Goal: Task Accomplishment & Management: Manage account settings

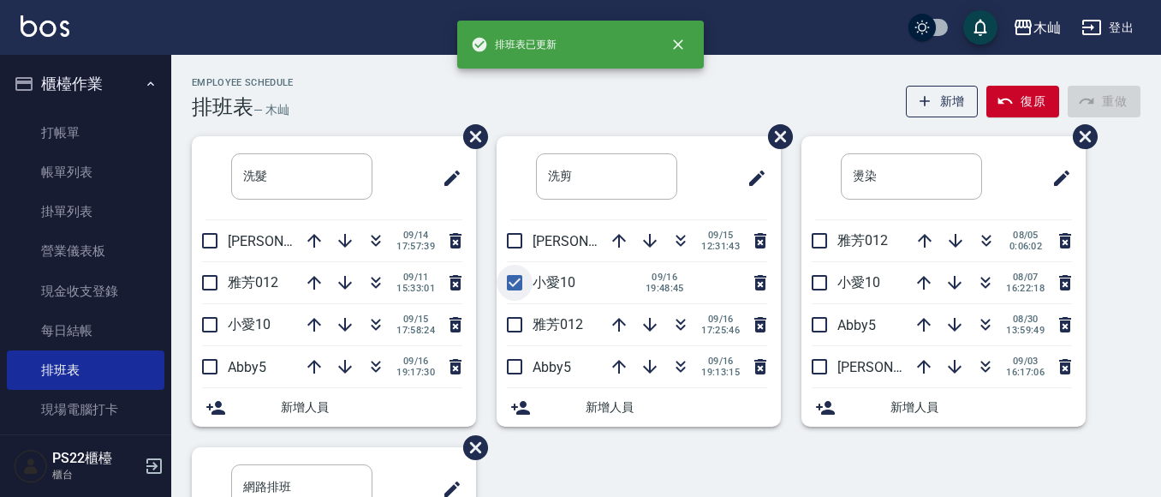
click at [509, 275] on input "checkbox" at bounding box center [515, 283] width 36 height 36
checkbox input "false"
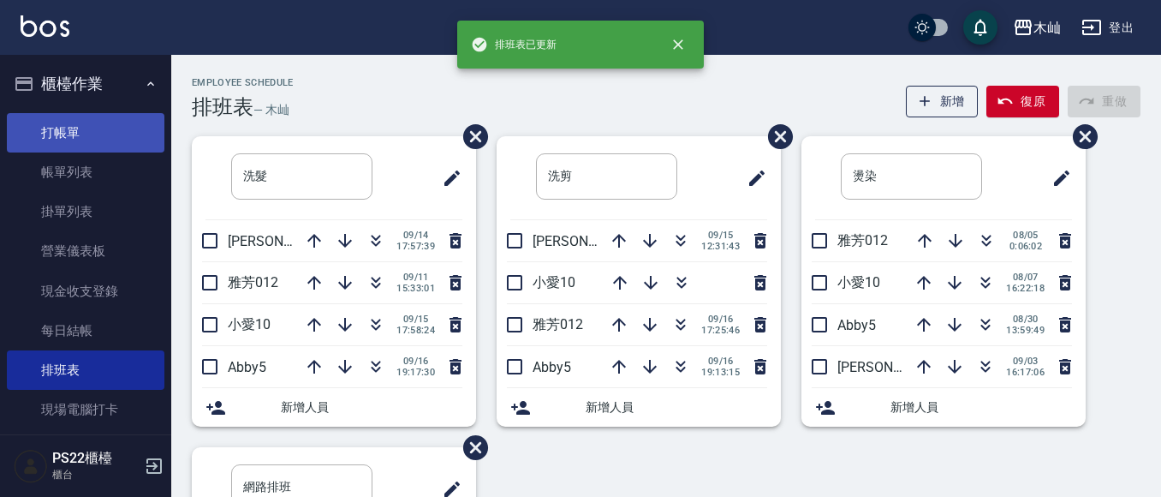
click at [98, 128] on link "打帳單" at bounding box center [86, 132] width 158 height 39
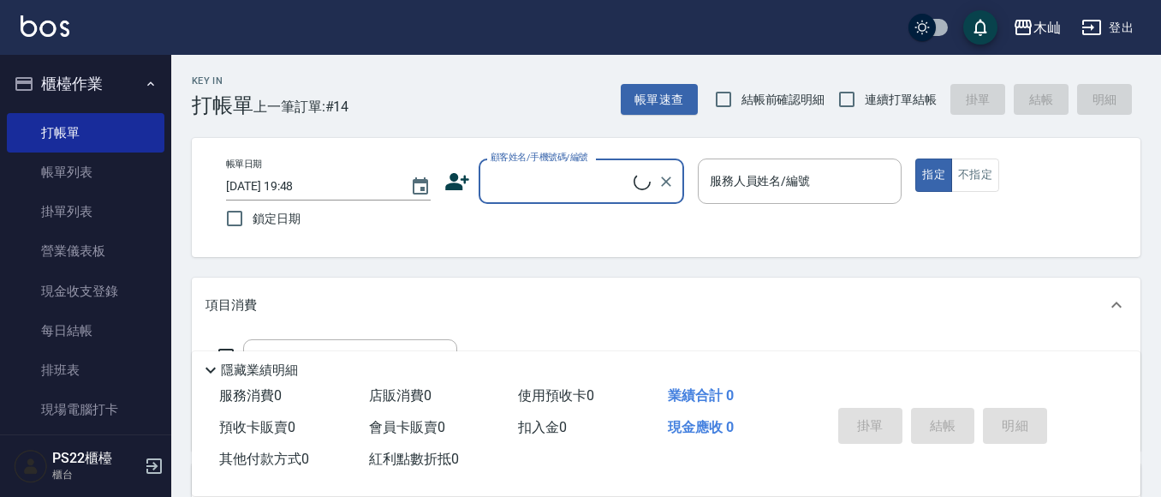
click at [587, 162] on label "顧客姓名/手機號碼/編號" at bounding box center [540, 157] width 98 height 13
click at [587, 166] on input "顧客姓名/手機號碼/編號" at bounding box center [559, 181] width 147 height 30
click at [581, 171] on input "顧客姓名/手機號碼/編號" at bounding box center [559, 181] width 147 height 30
click at [579, 233] on li "薏亘勞點/0983859889/" at bounding box center [582, 225] width 206 height 28
type input "薏亘勞點/0983859889/"
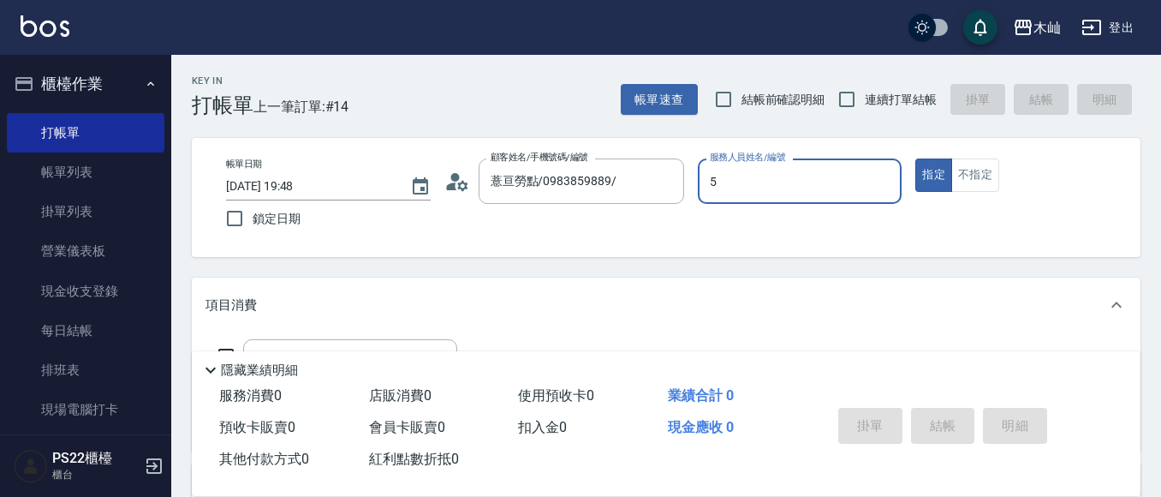
type input "Abby-5"
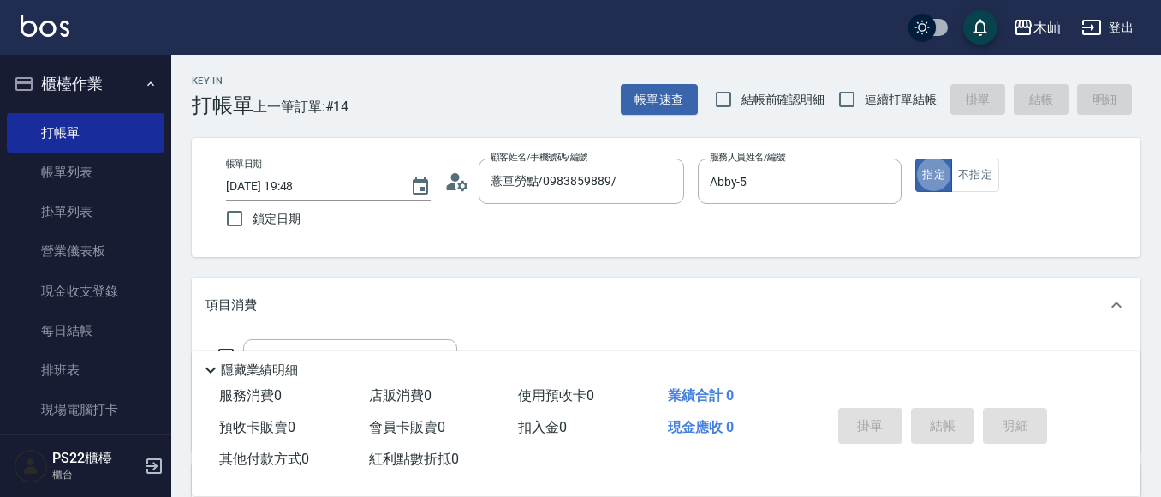
type button "true"
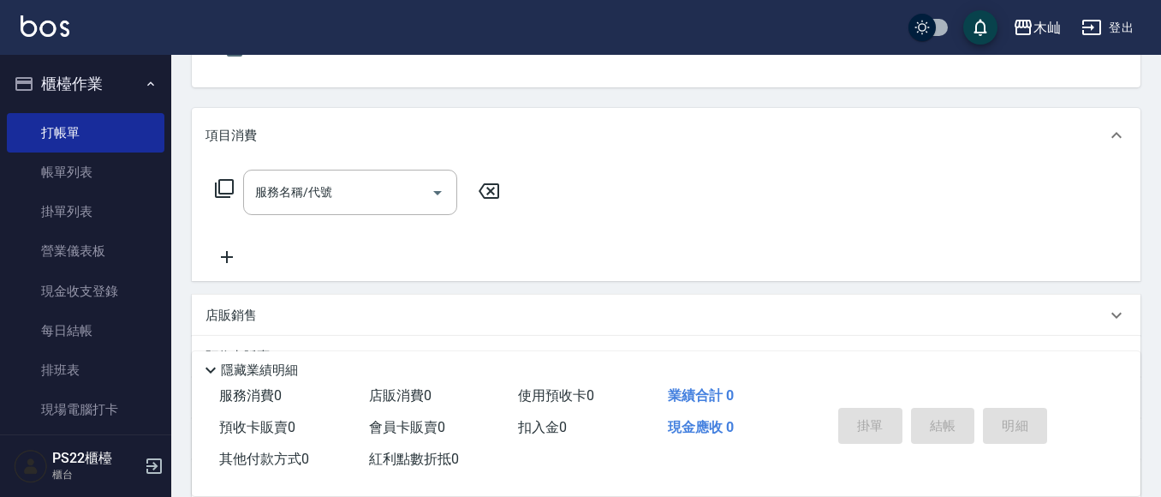
scroll to position [171, 0]
click at [403, 194] on input "服務名稱/代號" at bounding box center [337, 191] width 173 height 30
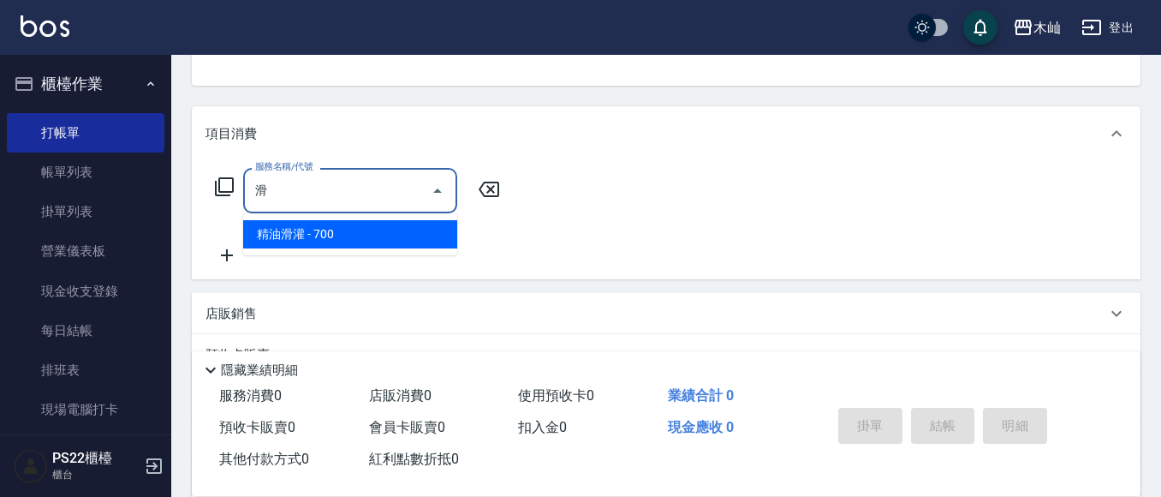
click at [381, 241] on span "精油滑灌 - 700" at bounding box center [350, 234] width 214 height 28
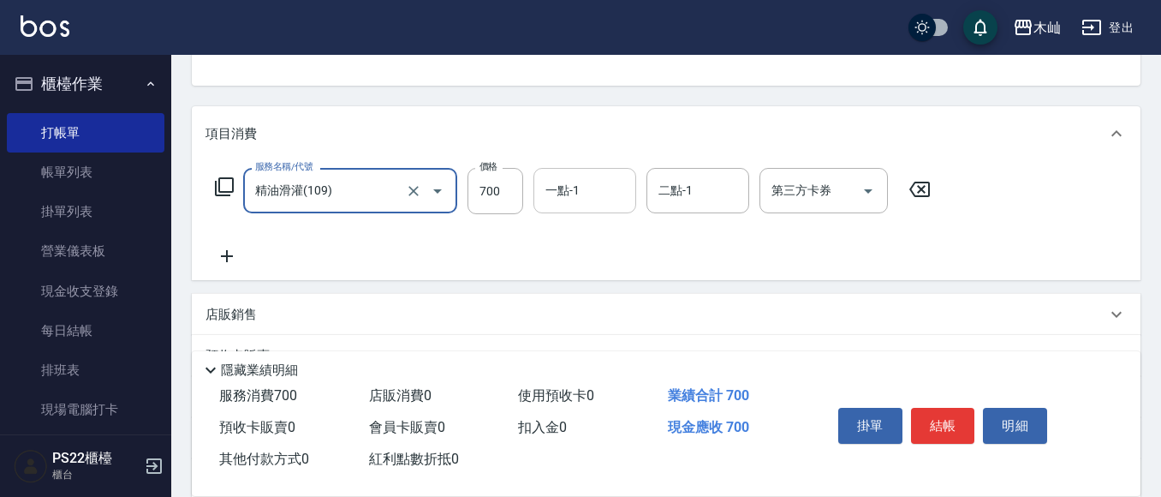
click at [544, 206] on div "一點-1" at bounding box center [584, 190] width 103 height 45
type input "精油滑灌(109)"
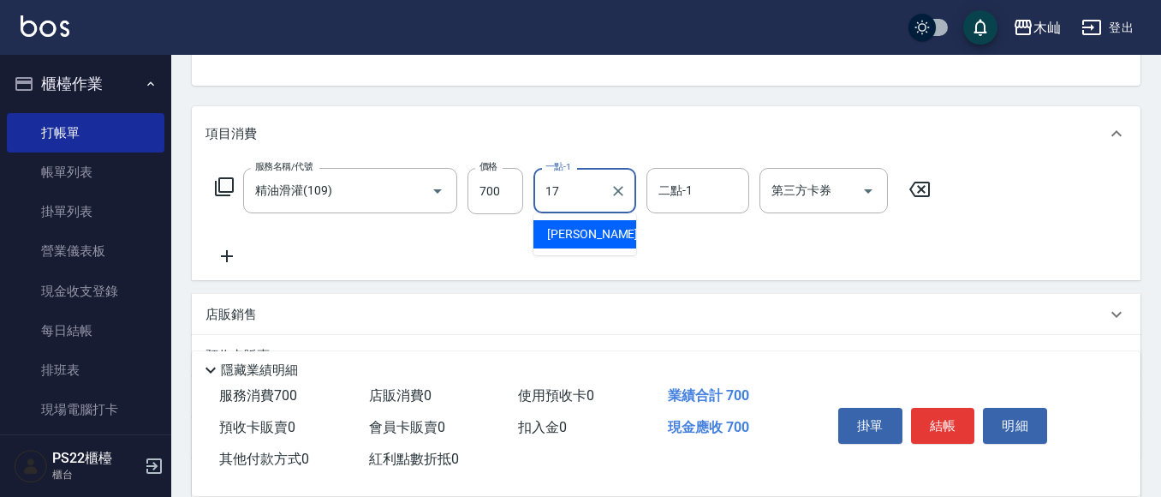
type input "[PERSON_NAME]-17"
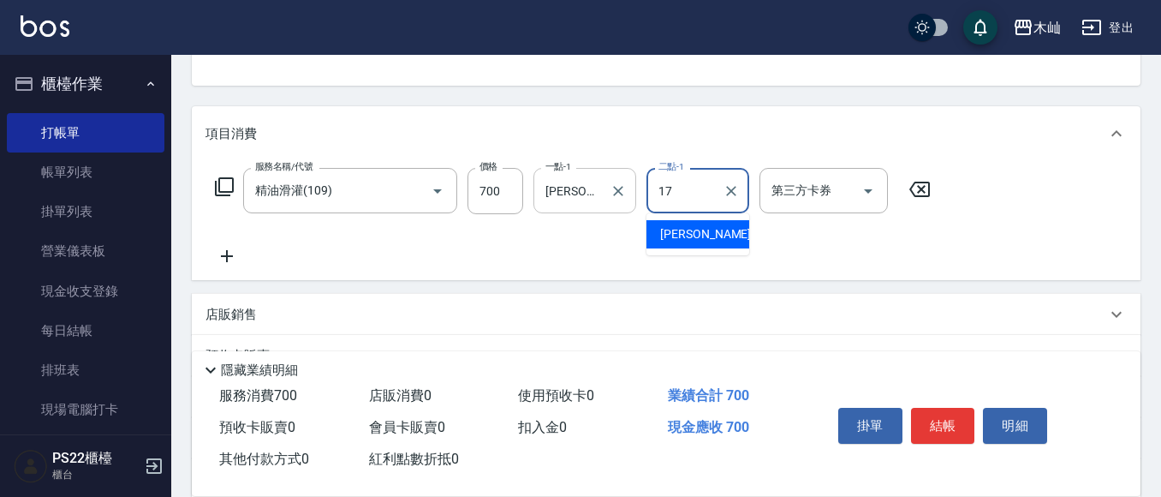
type input "[PERSON_NAME]-17"
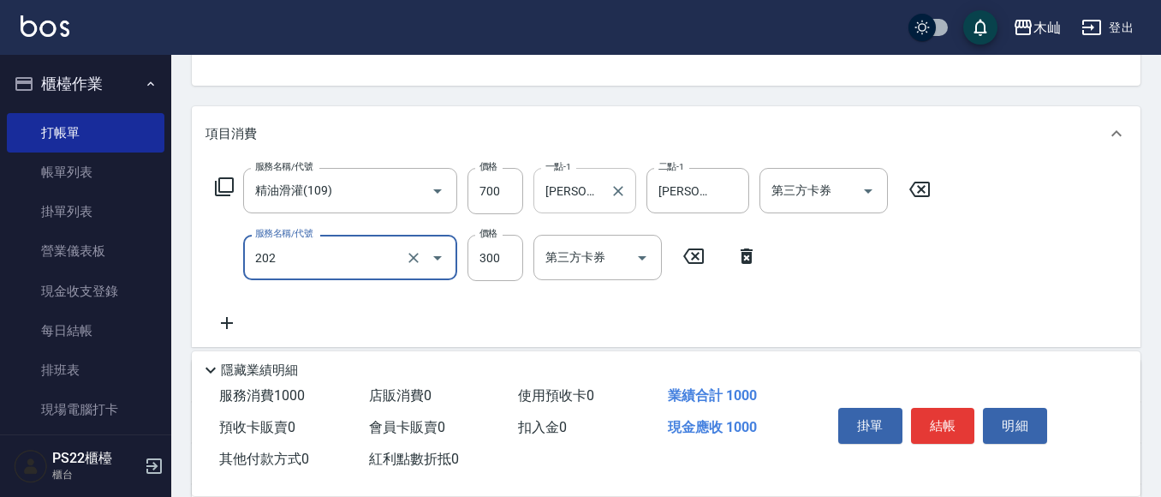
type input "單剪(202)"
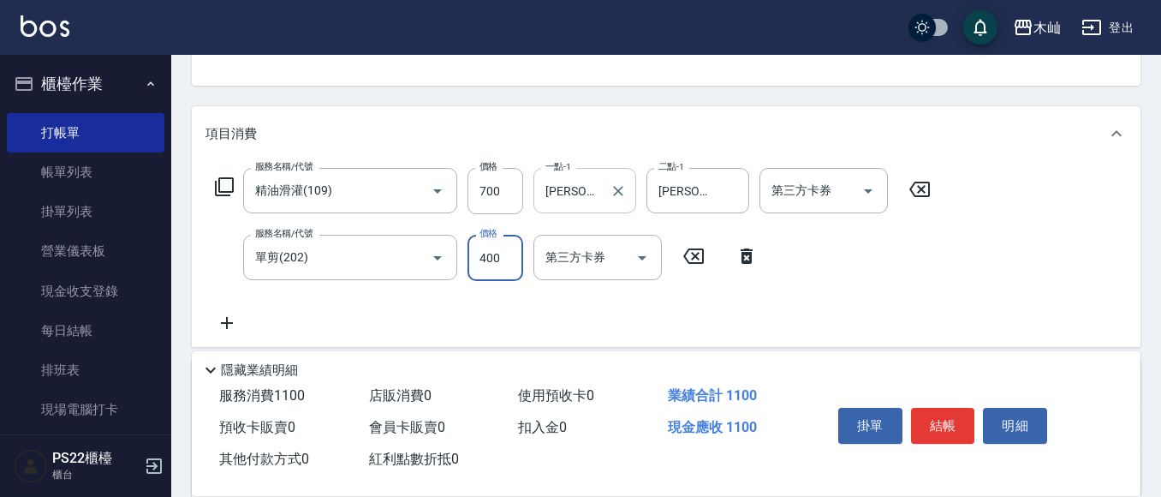
type input "400"
click at [931, 411] on button "結帳" at bounding box center [943, 426] width 64 height 36
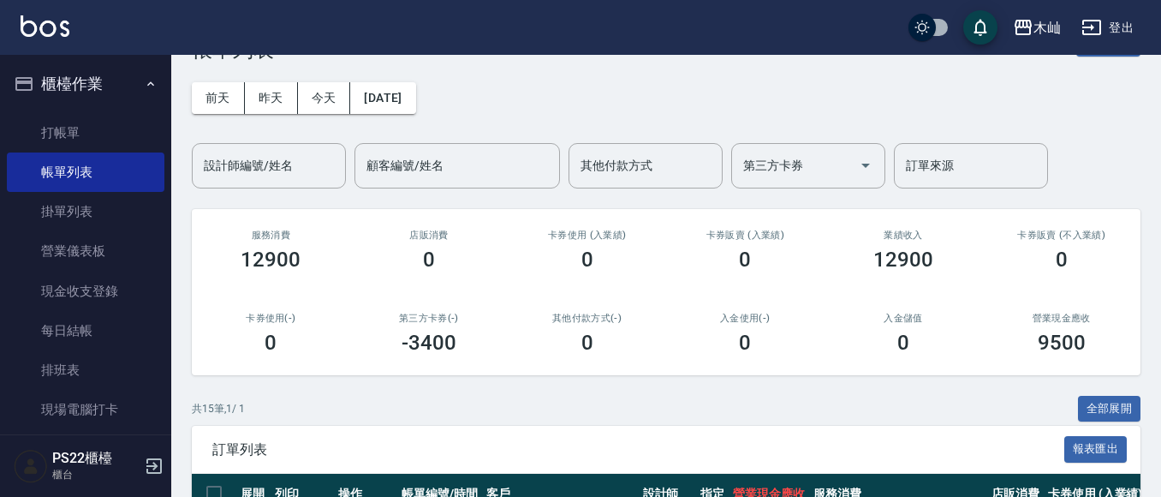
scroll to position [86, 0]
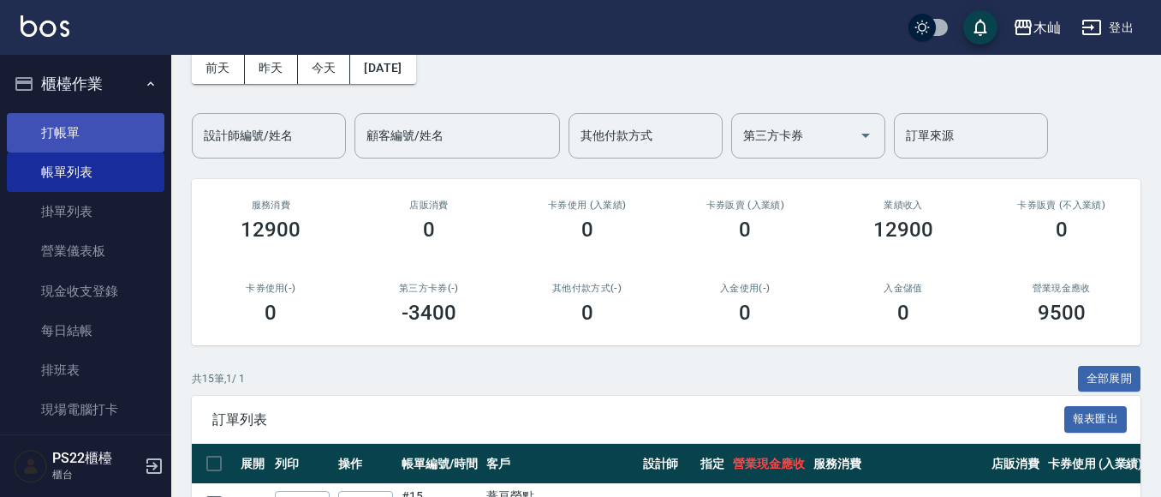
click at [84, 120] on link "打帳單" at bounding box center [86, 132] width 158 height 39
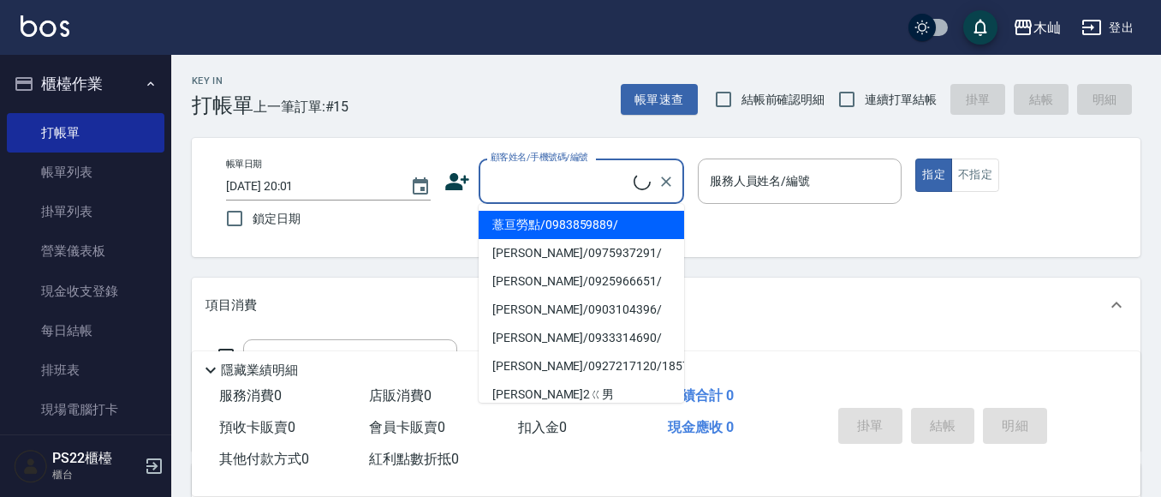
click at [512, 170] on input "顧客姓名/手機號碼/編號" at bounding box center [559, 181] width 147 height 30
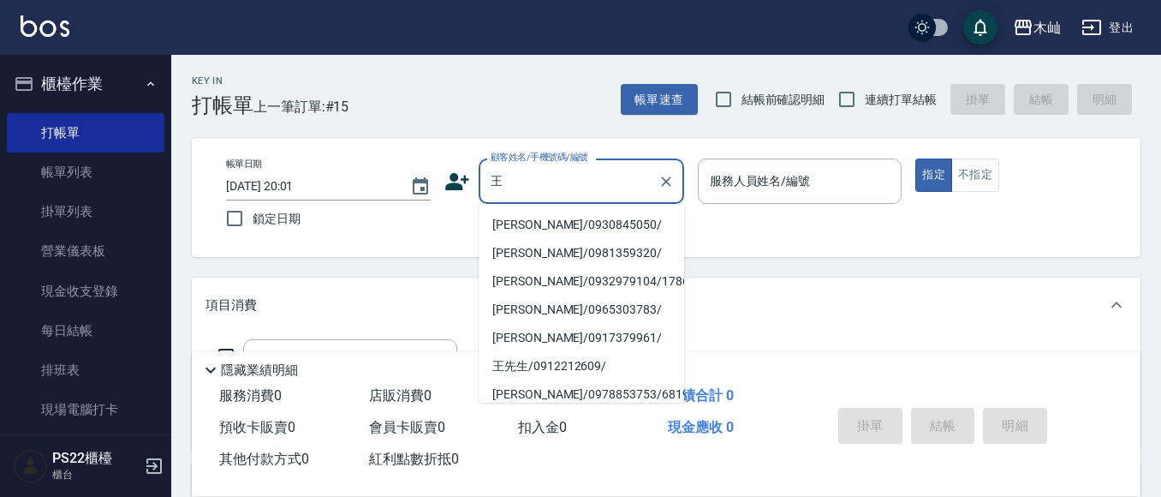
click at [518, 220] on li "[PERSON_NAME]/0930845050/" at bounding box center [582, 225] width 206 height 28
type input "[PERSON_NAME]/0930845050/"
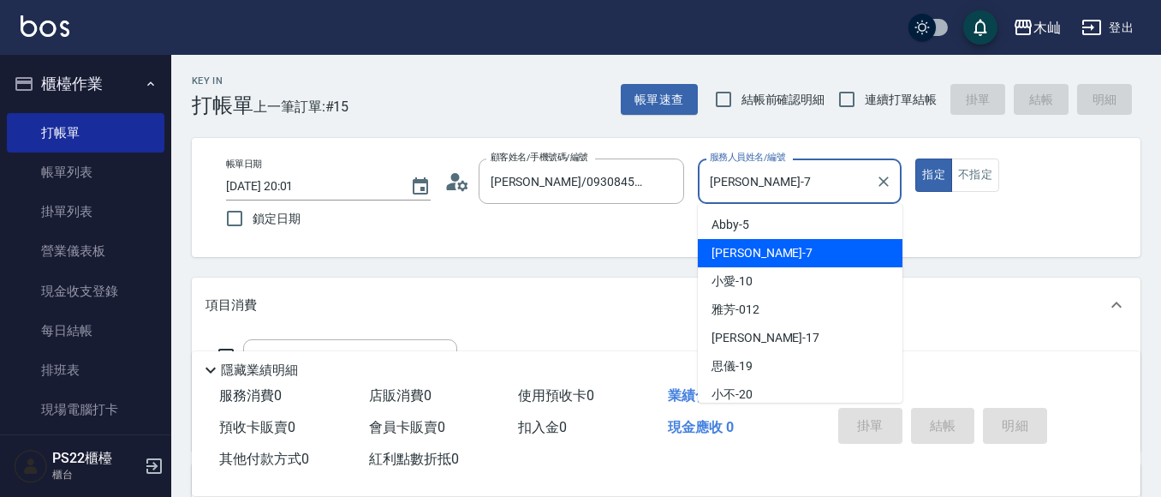
drag, startPoint x: 745, startPoint y: 184, endPoint x: 710, endPoint y: 191, distance: 35.8
click at [710, 191] on input "[PERSON_NAME]-7" at bounding box center [788, 181] width 164 height 30
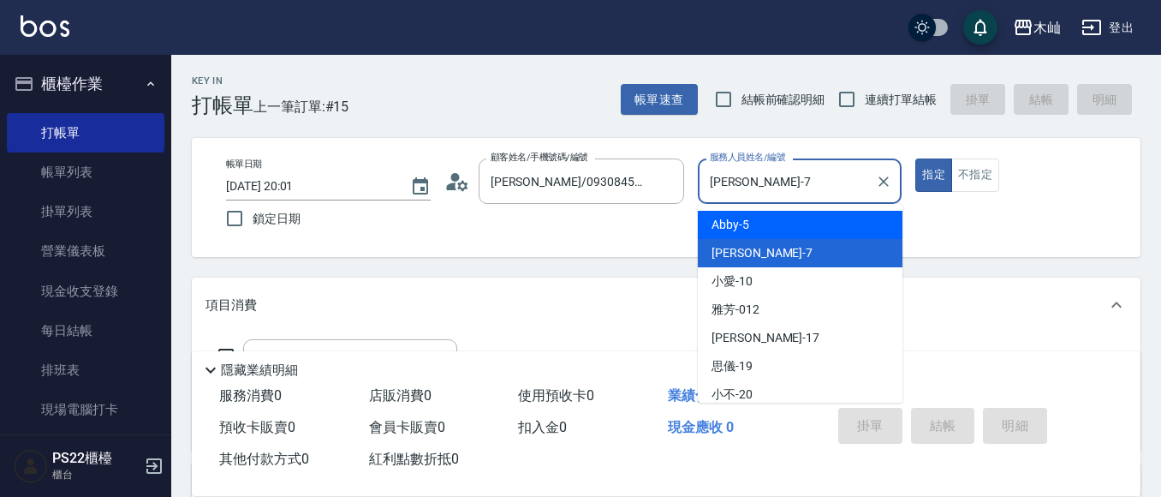
click at [717, 216] on span "Abby -5" at bounding box center [731, 225] width 38 height 18
type input "Abby-5"
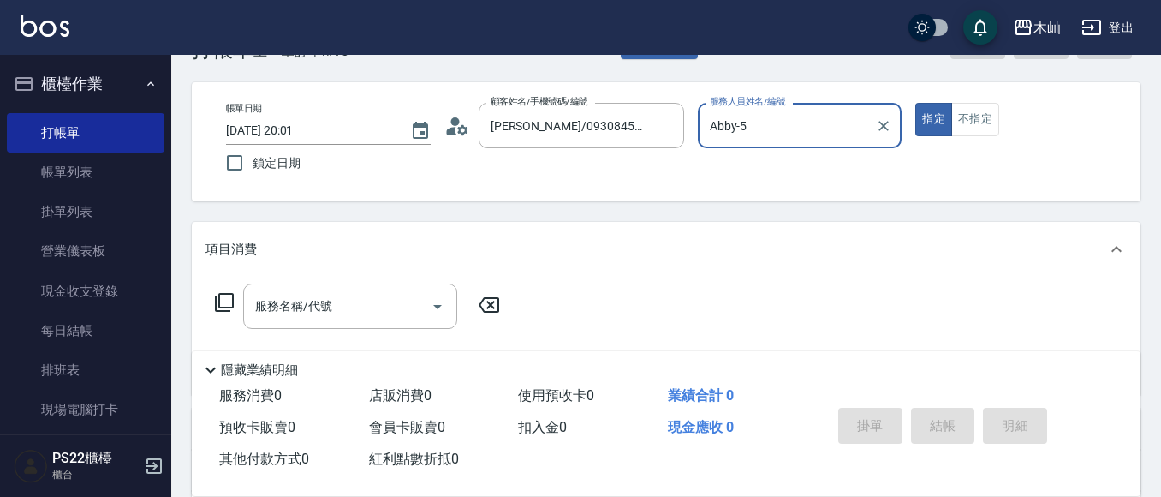
scroll to position [86, 0]
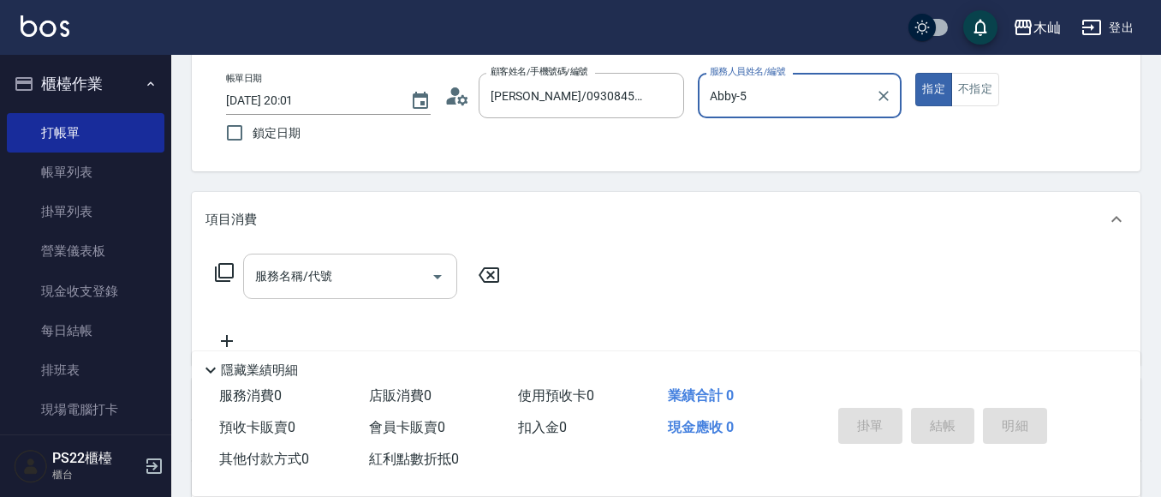
click at [405, 272] on input "服務名稱/代號" at bounding box center [337, 276] width 173 height 30
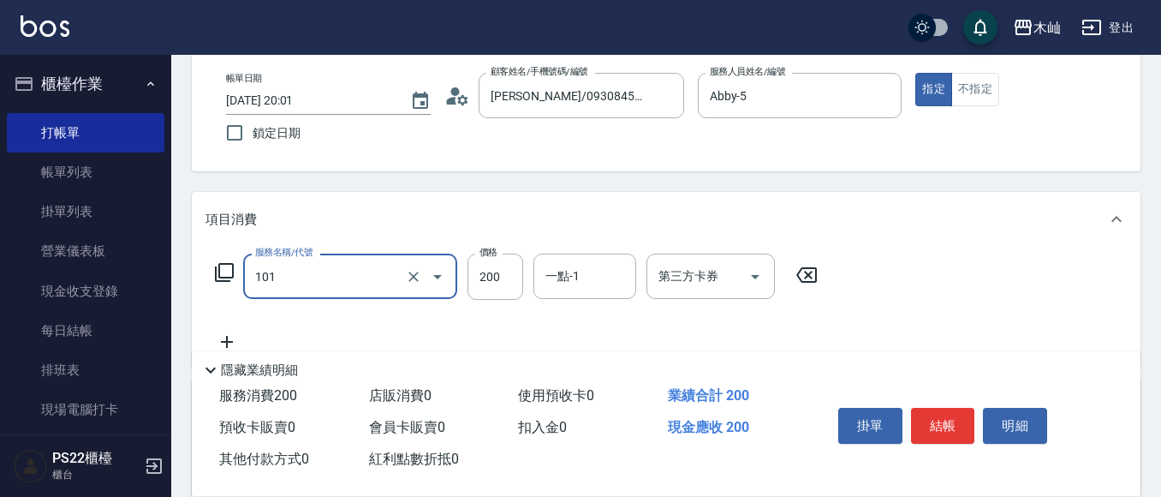
type input "洗髮(101)"
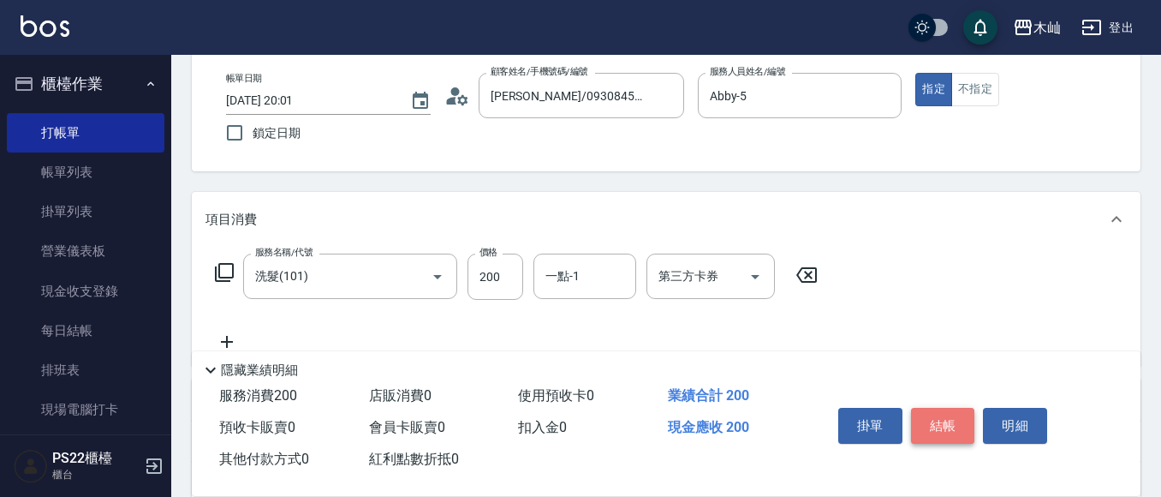
click at [930, 423] on button "結帳" at bounding box center [943, 426] width 64 height 36
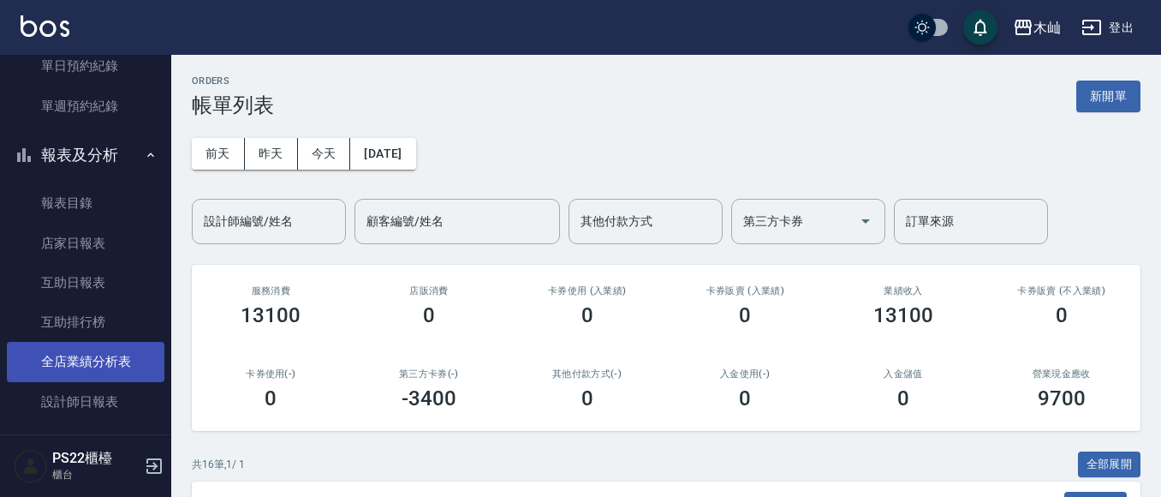
scroll to position [514, 0]
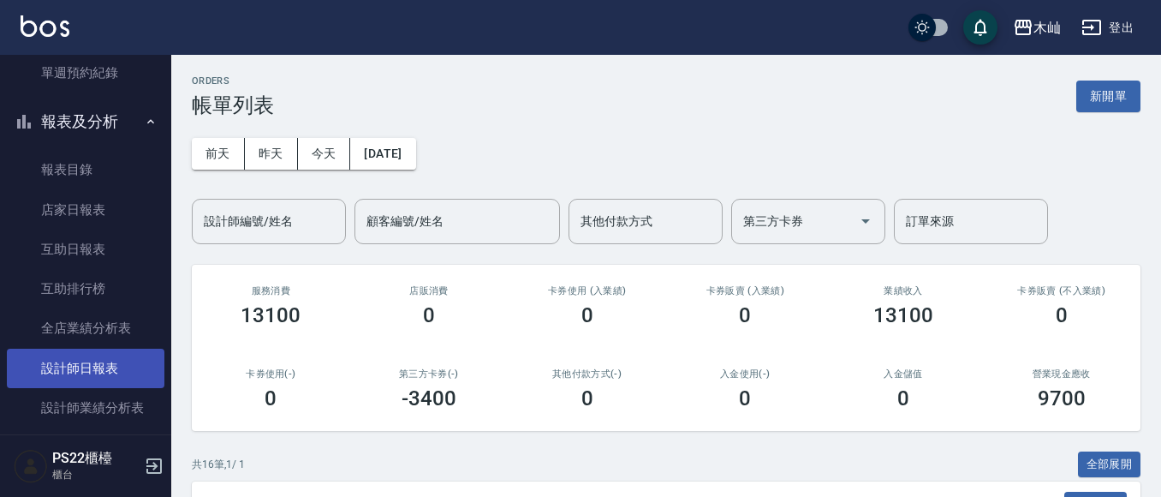
click at [102, 354] on link "設計師日報表" at bounding box center [86, 367] width 158 height 39
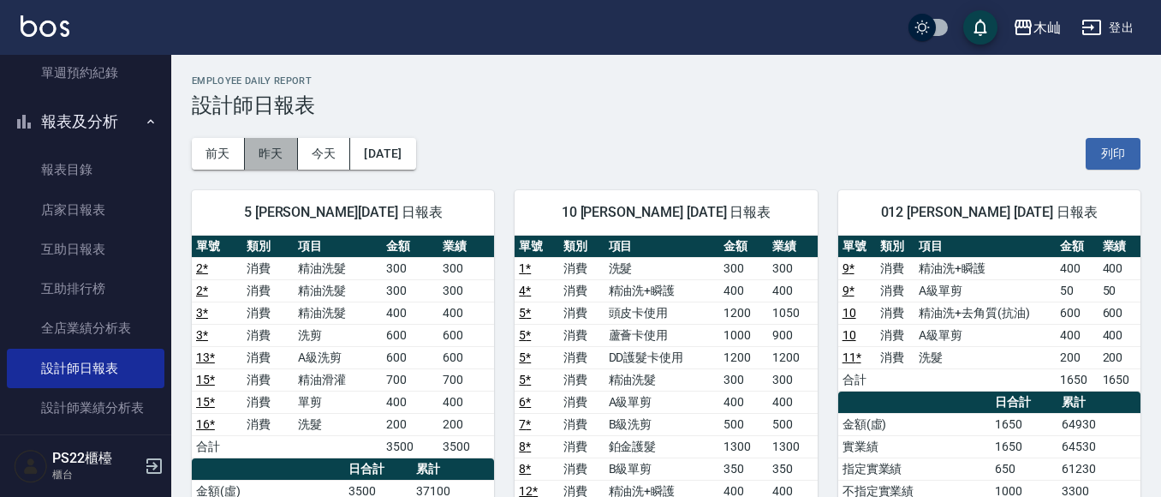
click at [271, 153] on button "昨天" at bounding box center [271, 154] width 53 height 32
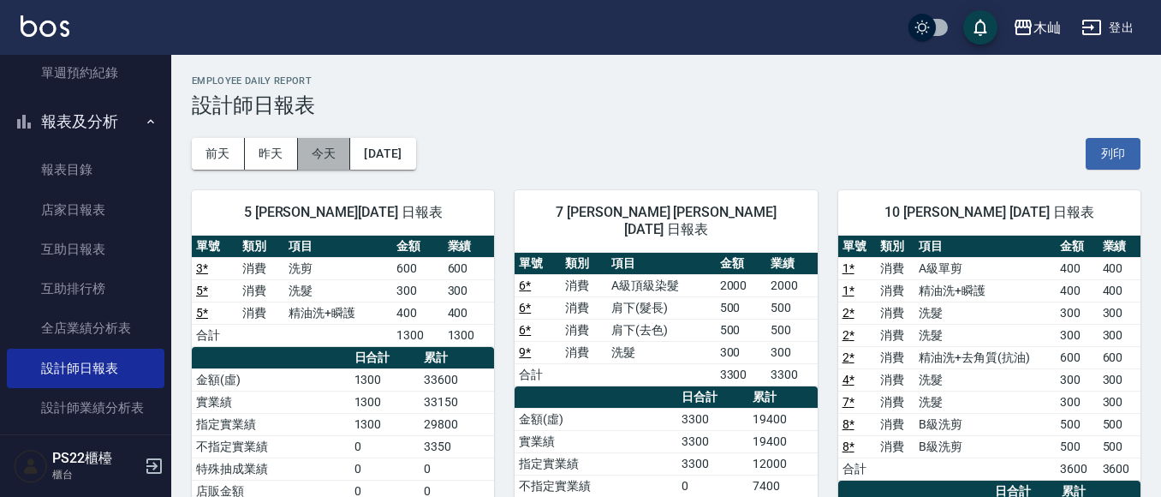
click at [331, 158] on button "今天" at bounding box center [324, 154] width 53 height 32
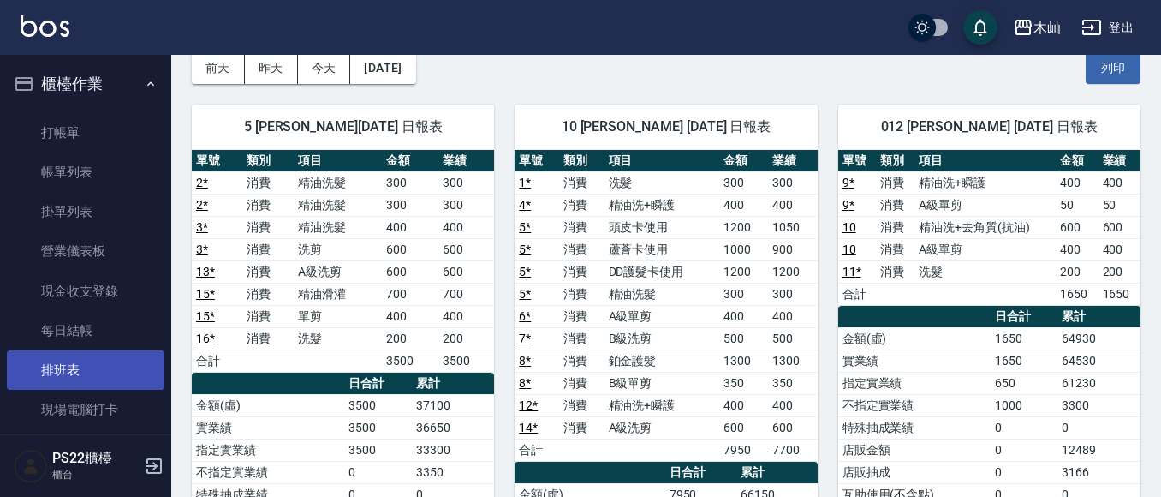
click at [57, 131] on link "打帳單" at bounding box center [86, 132] width 158 height 39
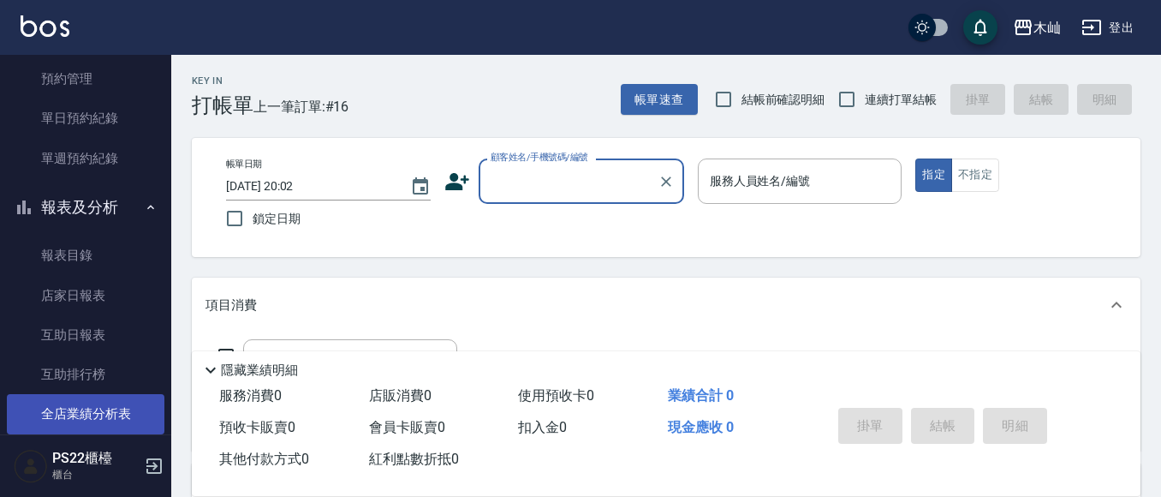
scroll to position [514, 0]
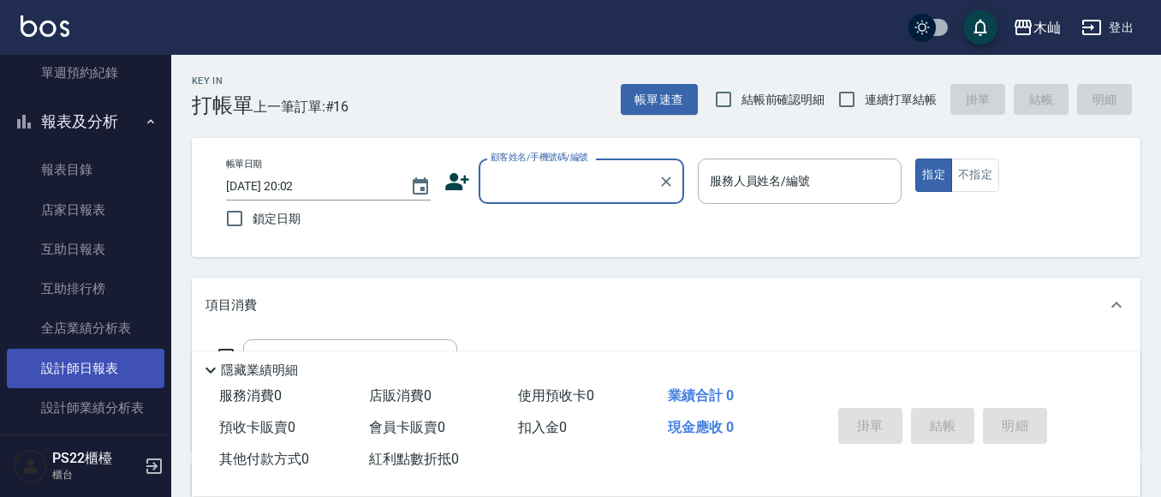
click at [105, 375] on link "設計師日報表" at bounding box center [86, 367] width 158 height 39
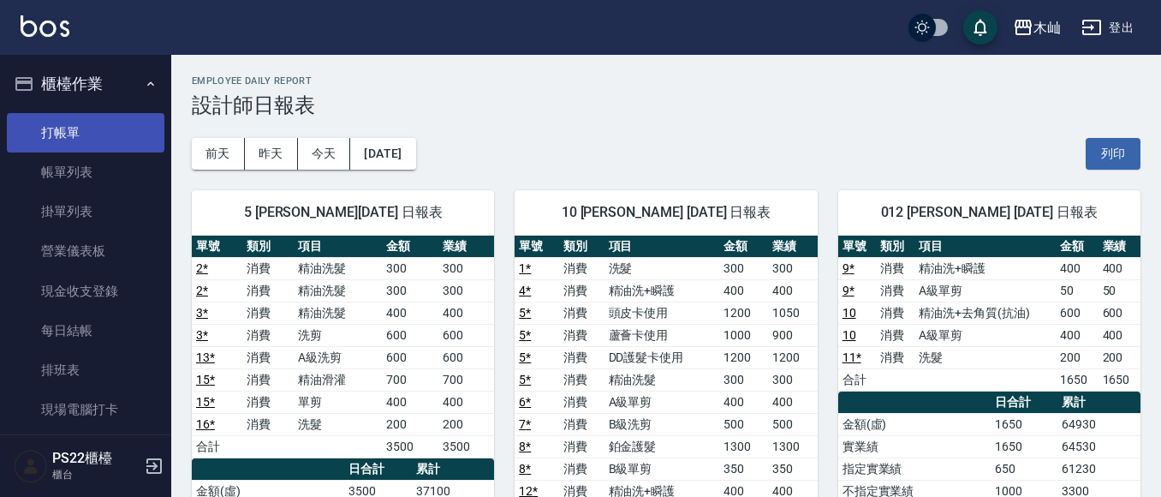
click at [86, 129] on link "打帳單" at bounding box center [86, 132] width 158 height 39
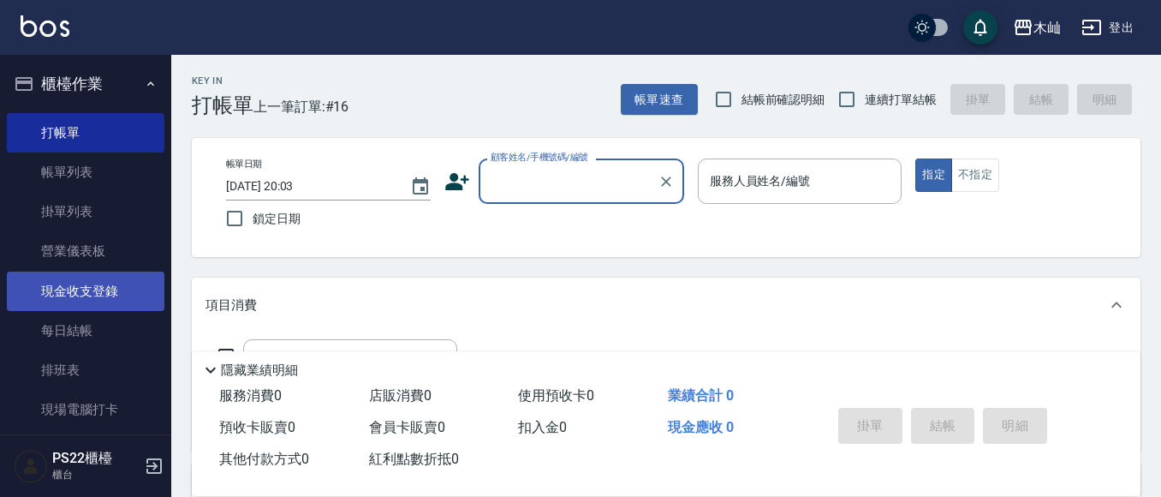
click at [122, 293] on link "現金收支登錄" at bounding box center [86, 290] width 158 height 39
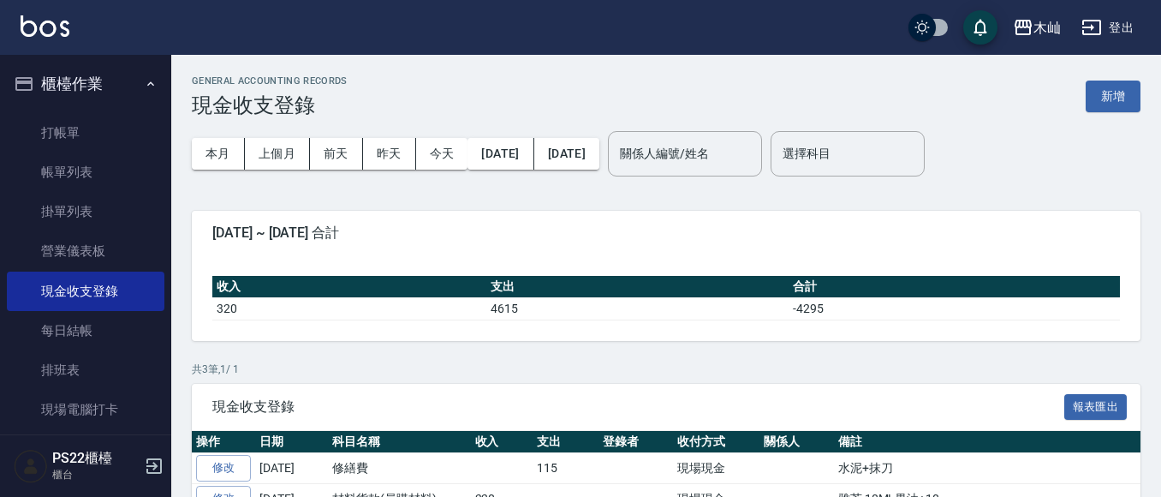
click at [1123, 39] on button "登出" at bounding box center [1108, 28] width 66 height 32
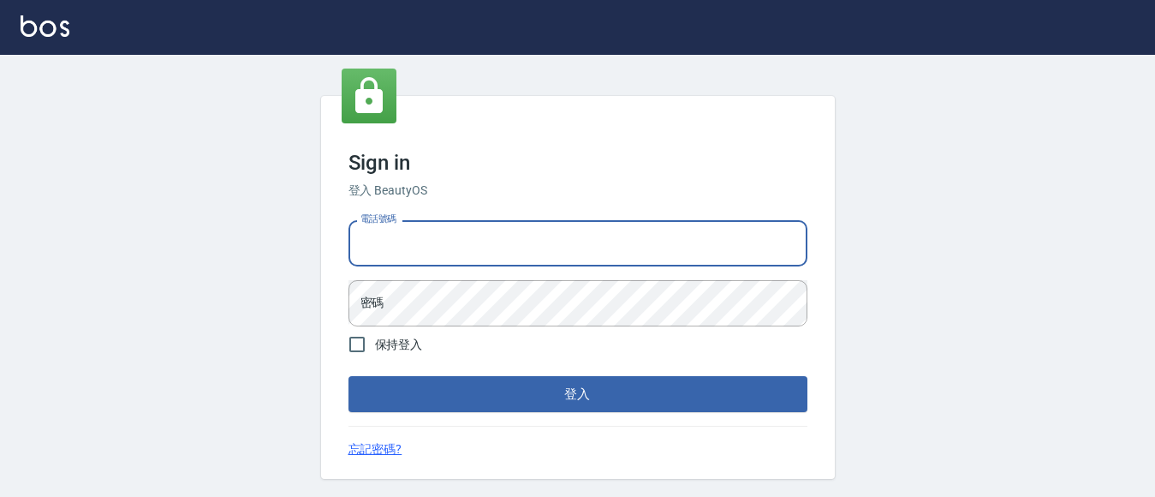
click at [530, 253] on input "電話號碼" at bounding box center [577, 243] width 459 height 46
type input "7320483"
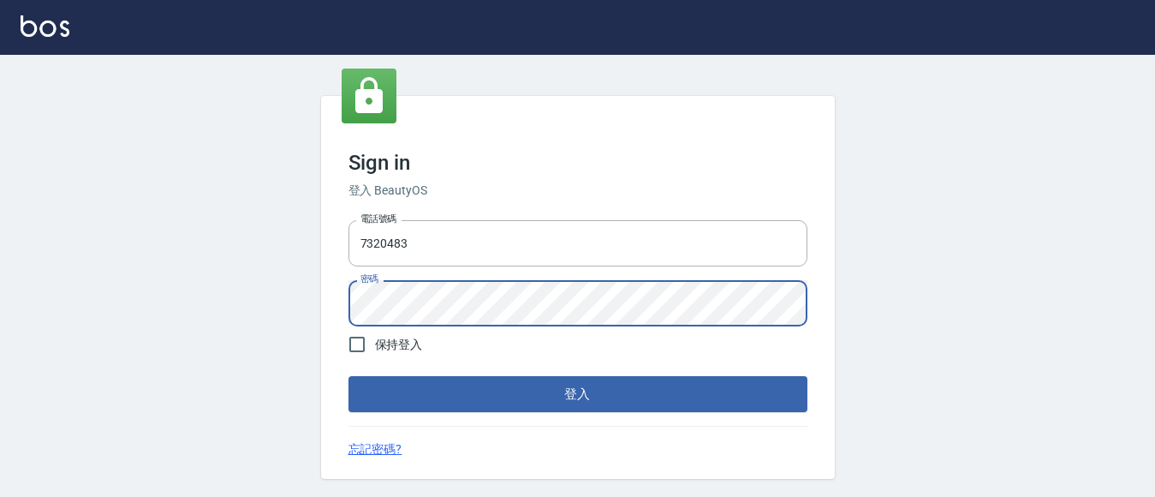
click at [348, 376] on button "登入" at bounding box center [577, 394] width 459 height 36
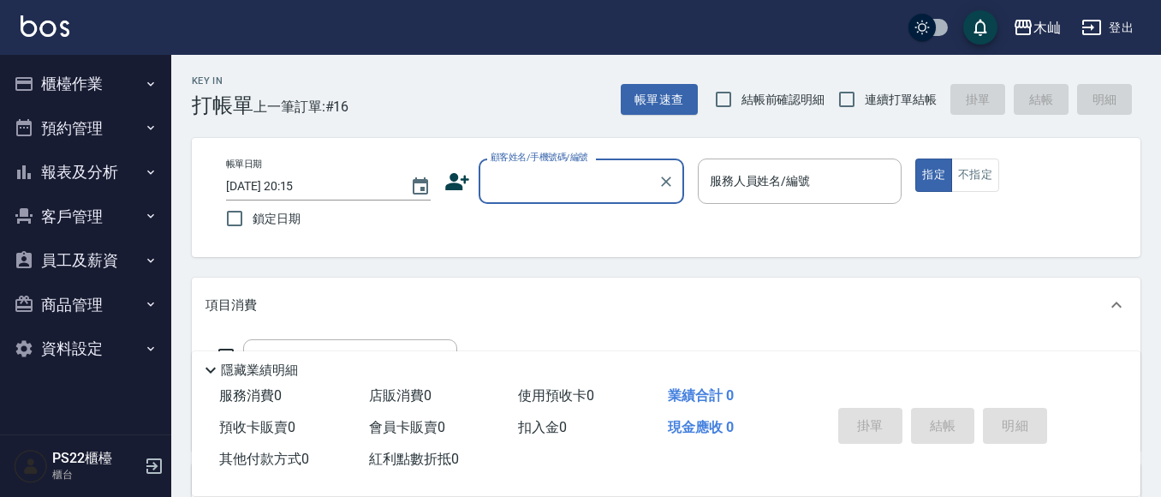
click at [95, 95] on button "櫃檯作業" at bounding box center [86, 84] width 158 height 45
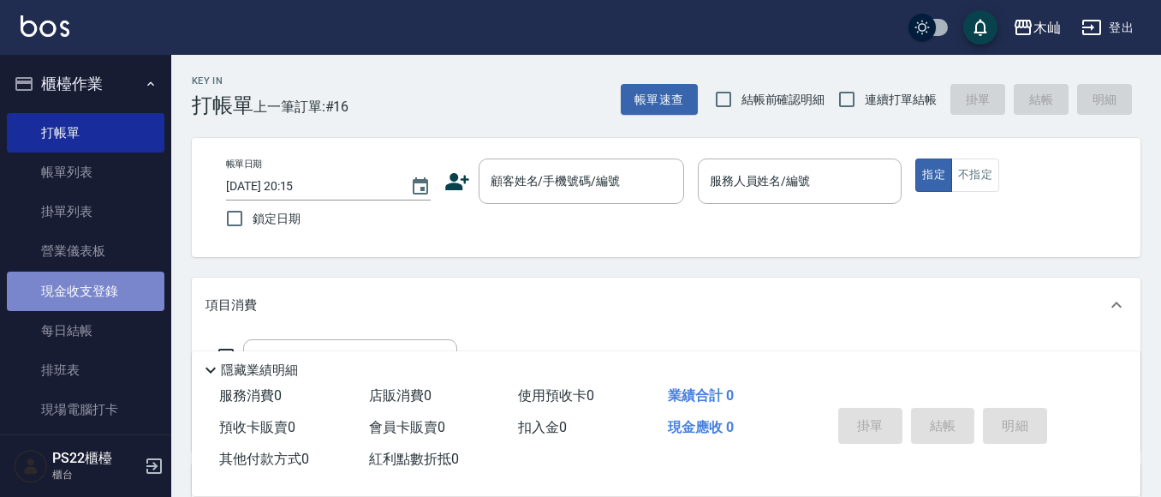
click at [120, 287] on link "現金收支登錄" at bounding box center [86, 290] width 158 height 39
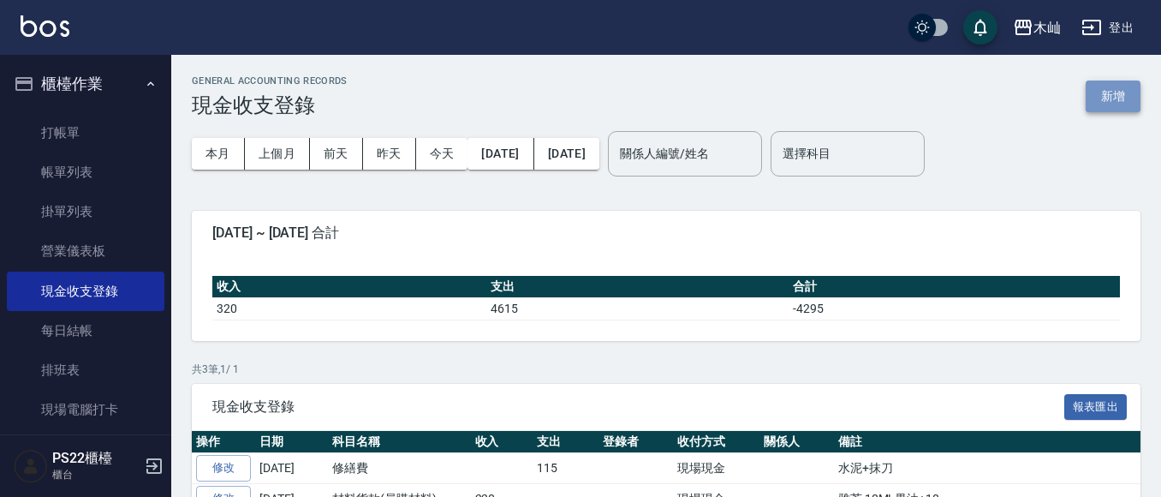
click at [1122, 104] on button "新增" at bounding box center [1113, 96] width 55 height 32
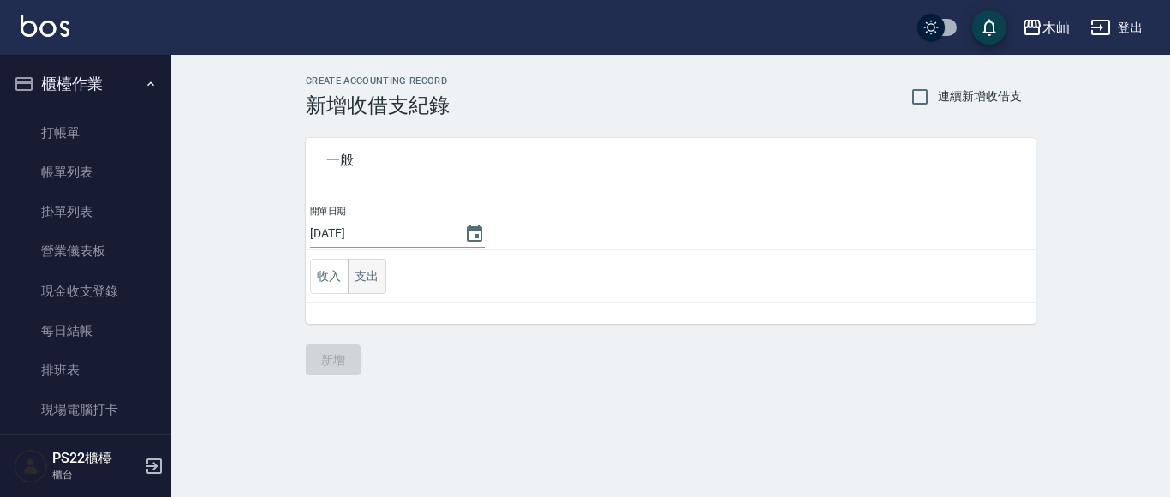
click at [378, 281] on button "支出" at bounding box center [367, 276] width 39 height 35
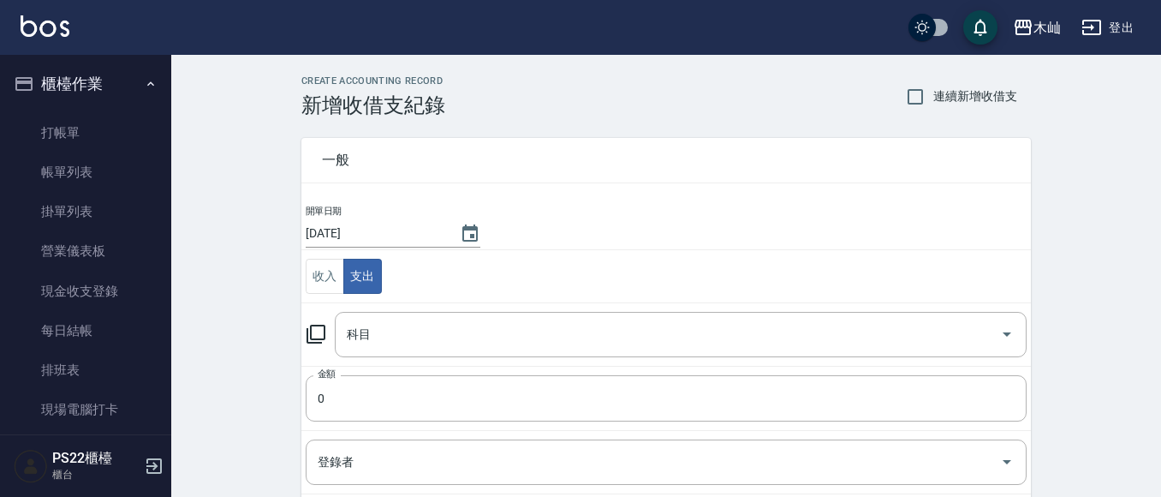
click at [325, 330] on icon at bounding box center [316, 334] width 19 height 19
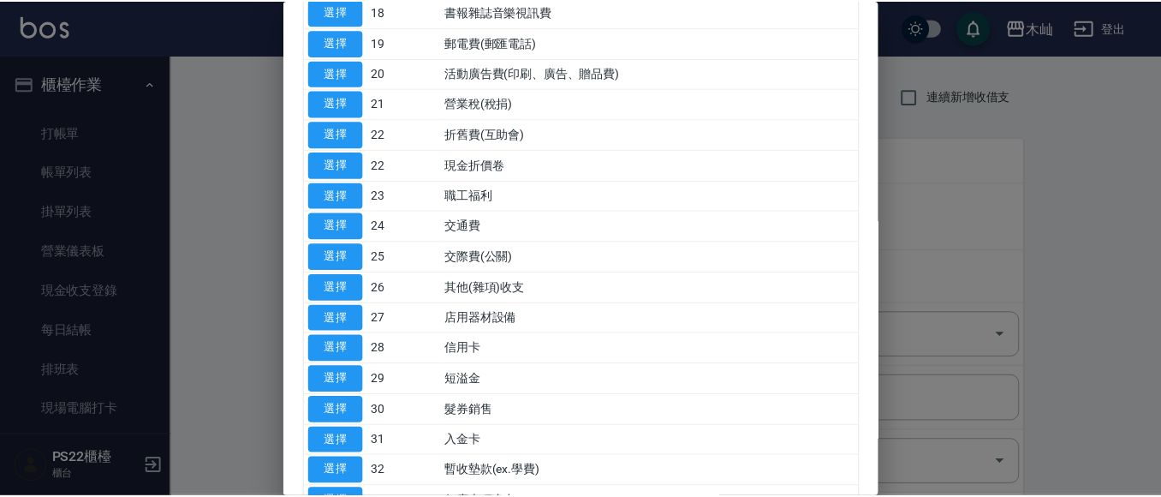
scroll to position [685, 0]
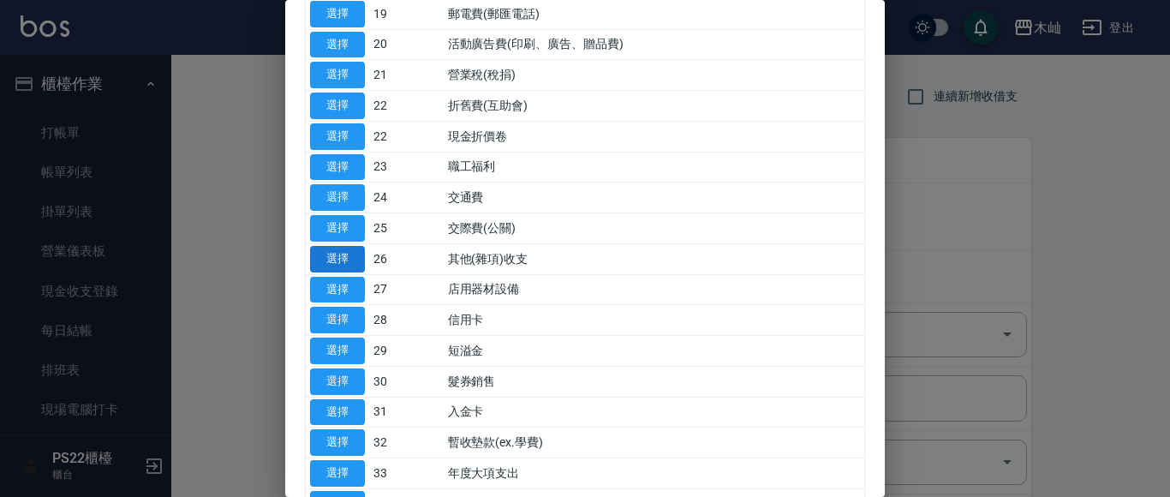
click at [351, 254] on button "選擇" at bounding box center [337, 259] width 55 height 27
type input "26 其他(雜項)收支"
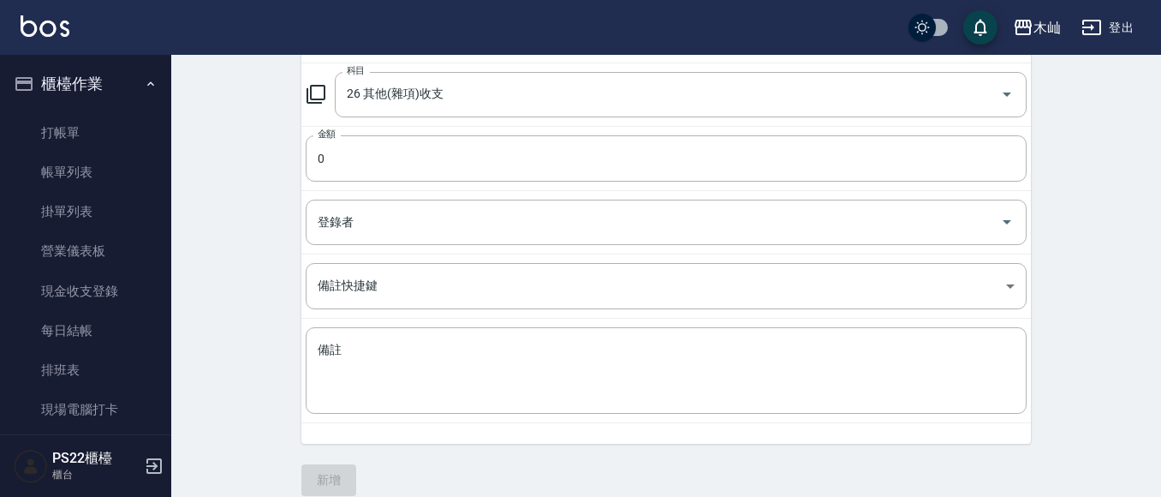
scroll to position [257, 0]
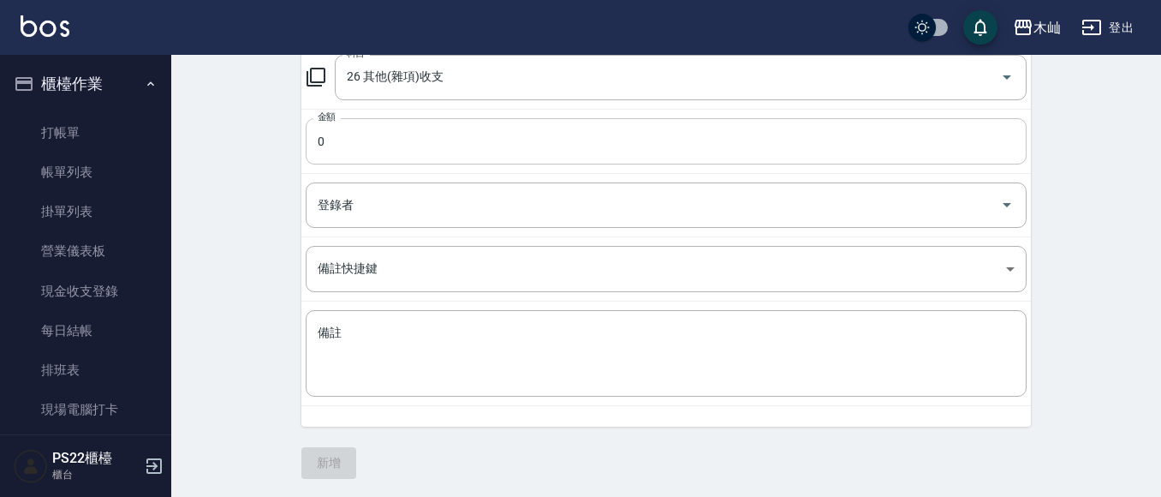
click at [360, 153] on input "0" at bounding box center [666, 141] width 721 height 46
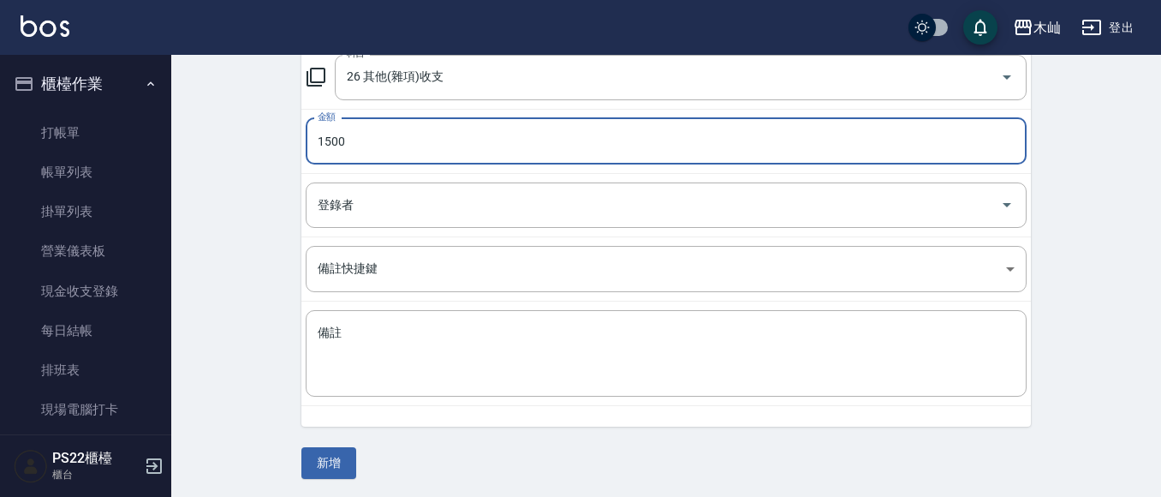
type input "1500"
drag, startPoint x: 373, startPoint y: 308, endPoint x: 365, endPoint y: 331, distance: 24.7
click at [372, 315] on td "備註 x 備註" at bounding box center [666, 353] width 730 height 104
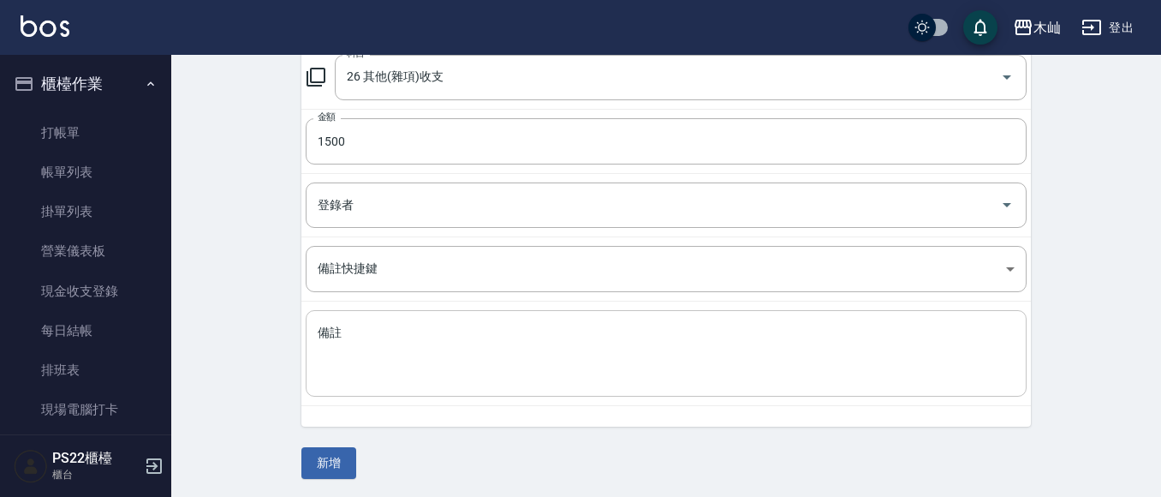
click at [365, 331] on textarea "備註" at bounding box center [666, 354] width 697 height 58
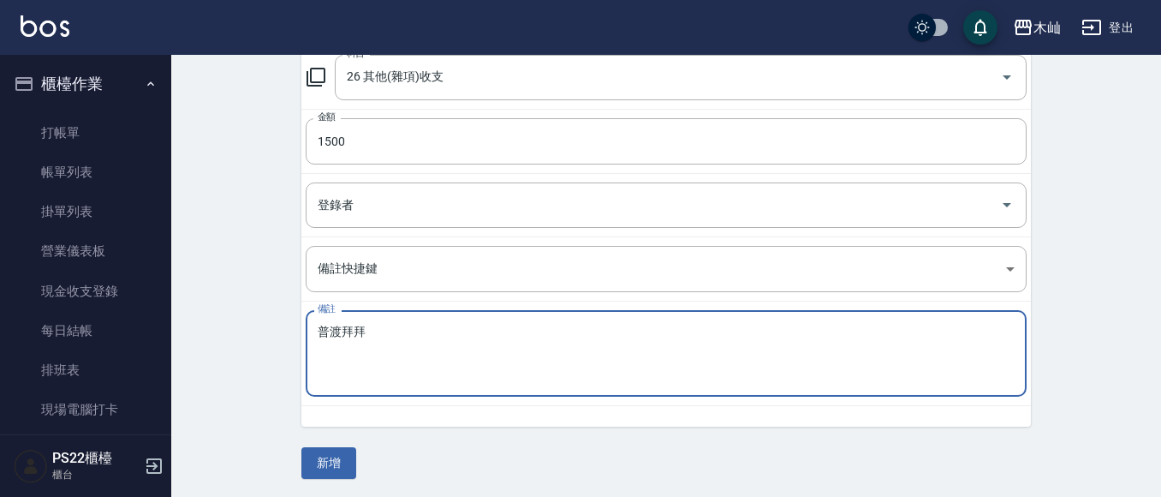
type textarea "普渡拜拜"
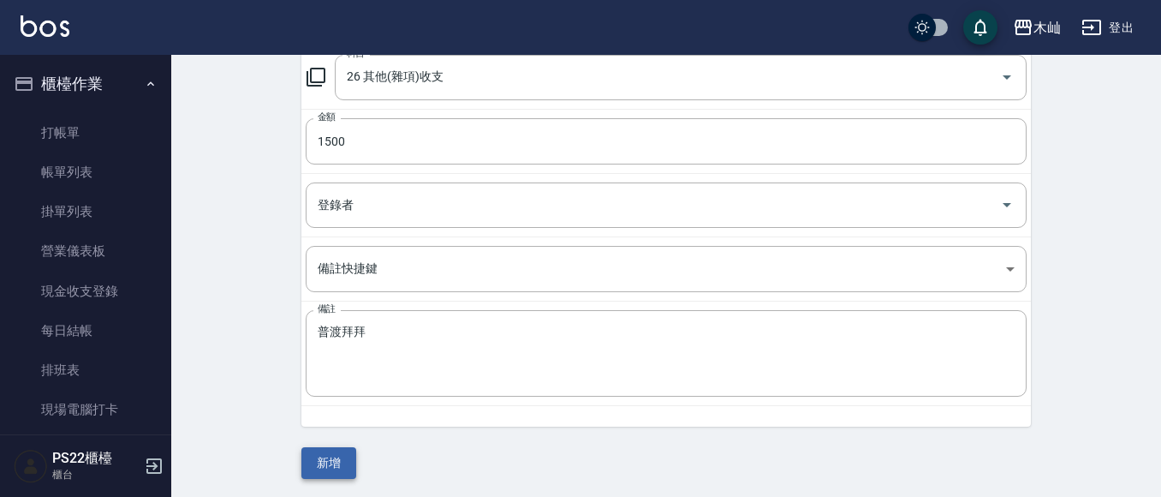
drag, startPoint x: 344, startPoint y: 444, endPoint x: 340, endPoint y: 453, distance: 9.6
click at [340, 451] on div "一般 開單日期 2025/09/16 收入 支出 科目 26 其他(雜項)收支 科目 金額 1500 金額 登錄者 登錄者 備註快捷鍵 ​ 備註快捷鍵 備註 …" at bounding box center [666, 169] width 730 height 618
click at [340, 453] on button "新增" at bounding box center [328, 463] width 55 height 32
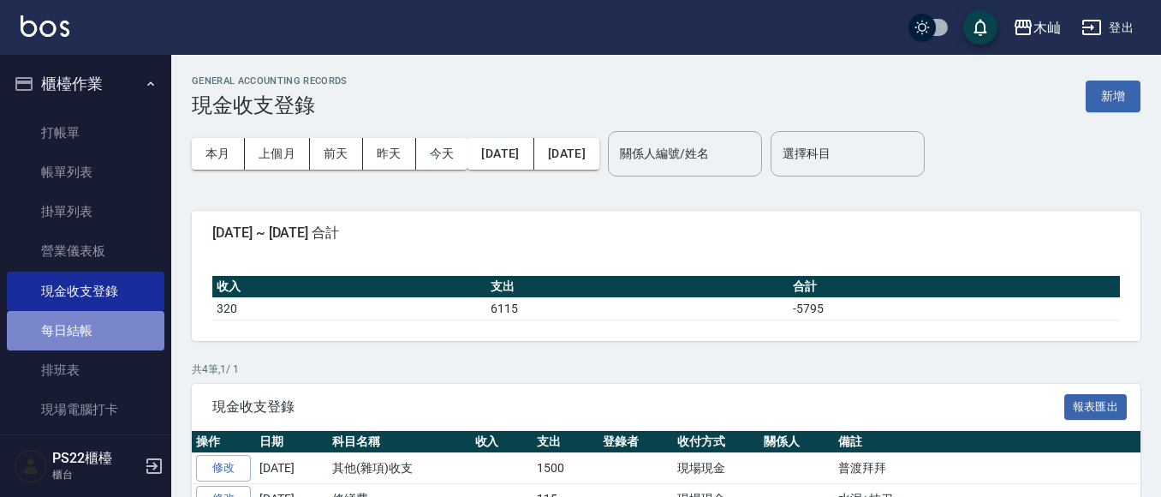
click at [140, 336] on link "每日結帳" at bounding box center [86, 330] width 158 height 39
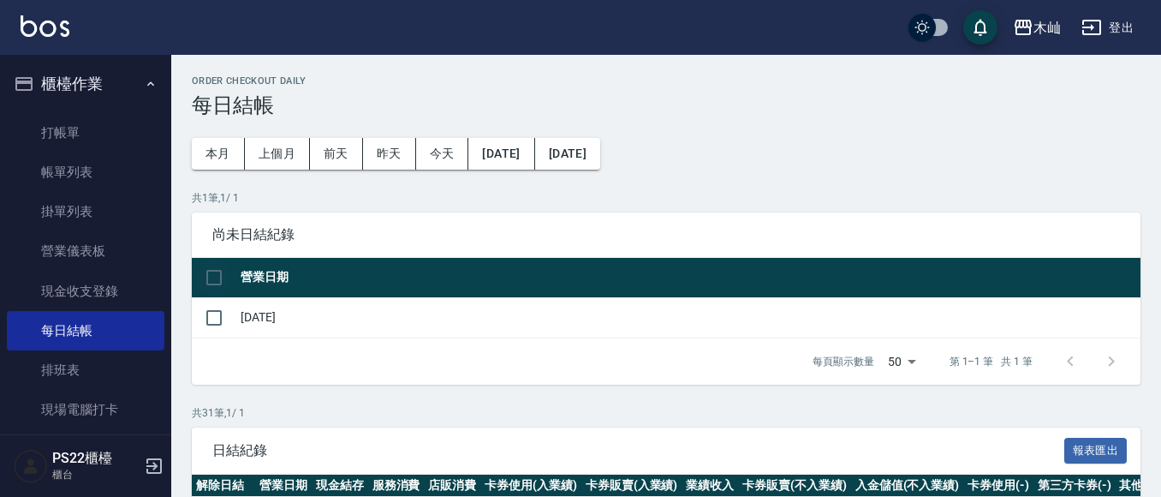
click at [217, 277] on input "checkbox" at bounding box center [214, 277] width 36 height 36
checkbox input "true"
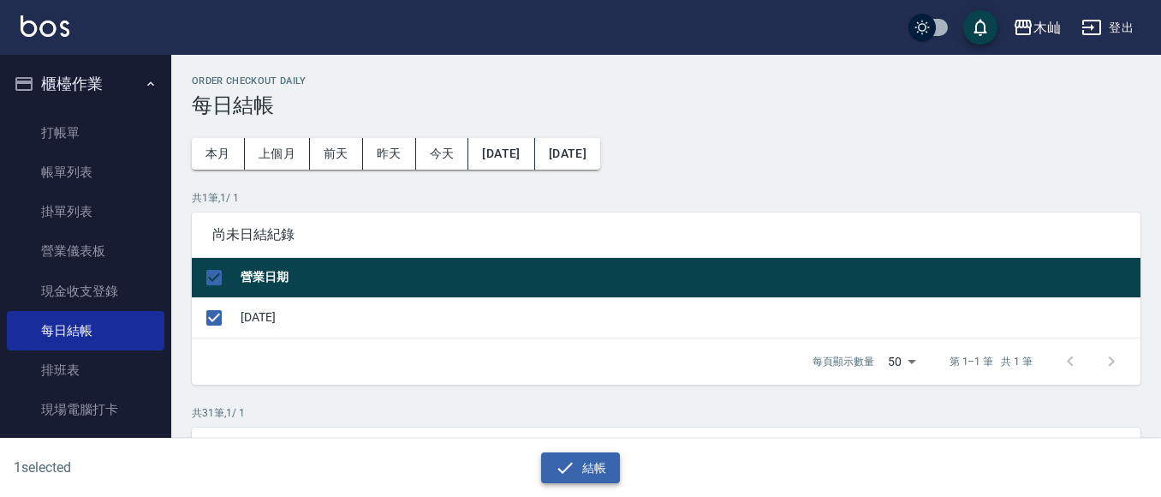
click at [576, 468] on button "結帳" at bounding box center [581, 468] width 80 height 32
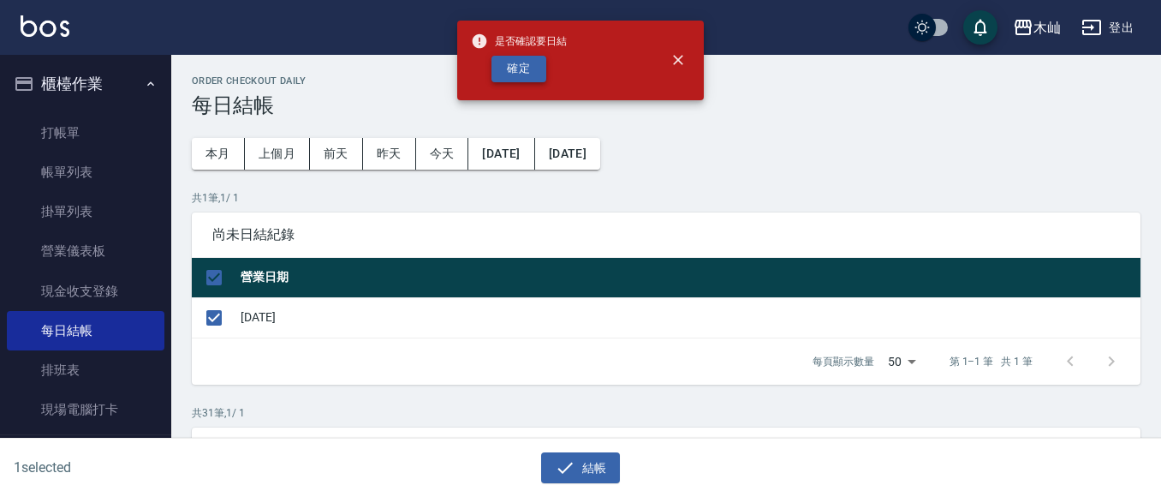
click at [505, 80] on button "確定" at bounding box center [518, 69] width 55 height 27
checkbox input "false"
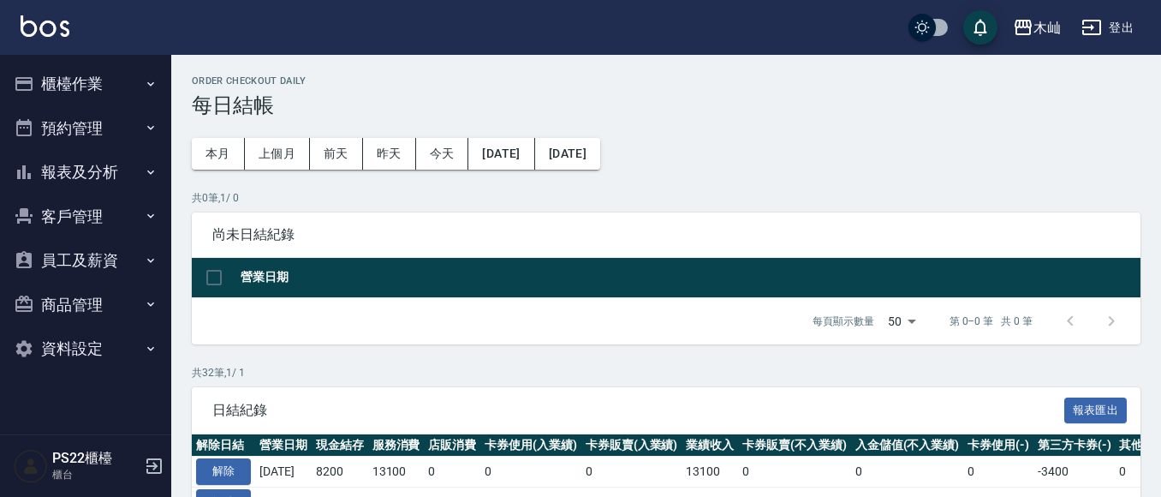
click at [144, 175] on icon "button" at bounding box center [151, 172] width 14 height 14
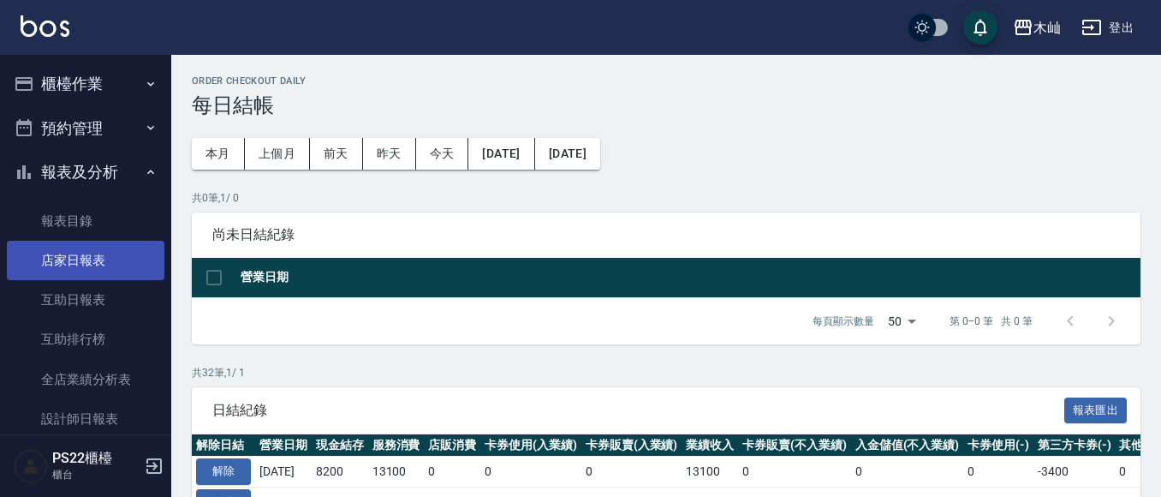
click at [118, 253] on link "店家日報表" at bounding box center [86, 260] width 158 height 39
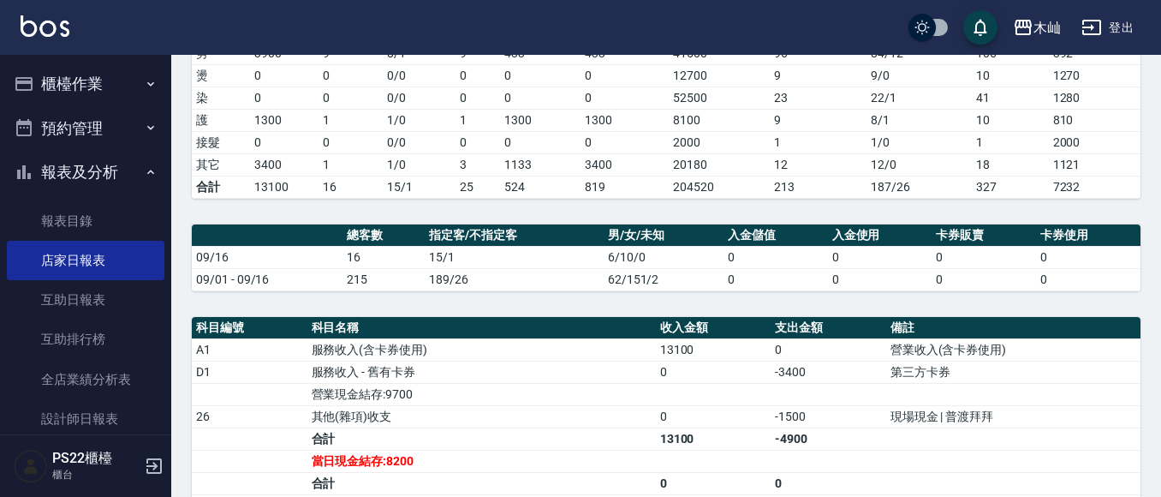
scroll to position [343, 0]
